Goal: Information Seeking & Learning: Find specific fact

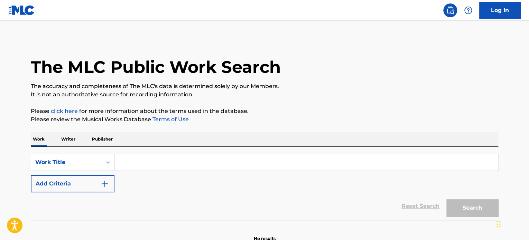
click at [181, 164] on input "Search Form" at bounding box center [306, 162] width 384 height 17
paste input "Countdown To The Bomb"
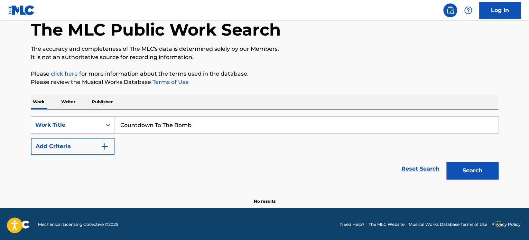
scroll to position [38, 0]
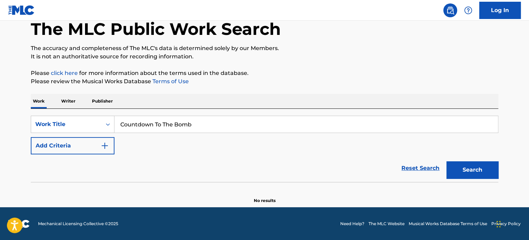
type input "Countdown To The Bomb"
click at [448, 168] on button "Search" at bounding box center [472, 170] width 52 height 17
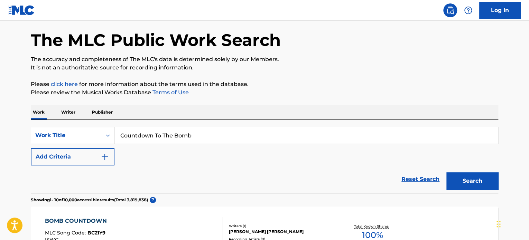
scroll to position [0, 0]
